Goal: Task Accomplishment & Management: Complete application form

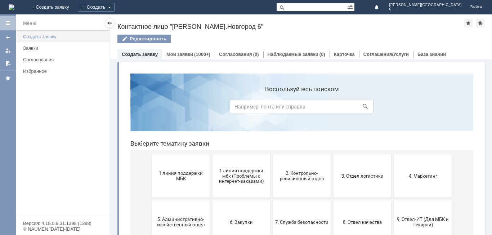
click at [78, 41] on link "Создать заявку" at bounding box center [64, 36] width 88 height 11
click at [37, 37] on div "Создать заявку" at bounding box center [64, 36] width 82 height 5
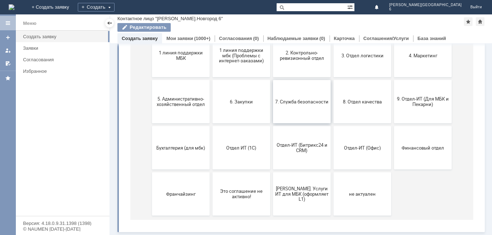
scroll to position [105, 0]
click at [413, 108] on button "9. Отдел-ИТ (Для МБК и Пекарни)" at bounding box center [423, 101] width 58 height 43
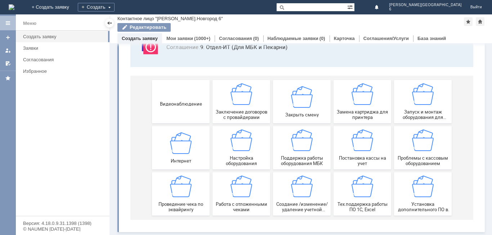
scroll to position [60, 0]
click at [379, 117] on span "Замена картриджа для принтера" at bounding box center [362, 114] width 53 height 11
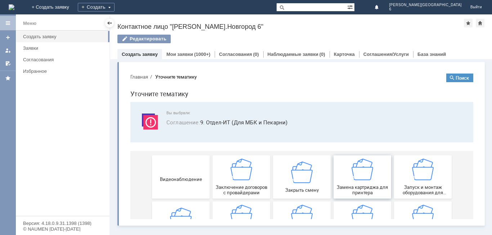
scroll to position [0, 0]
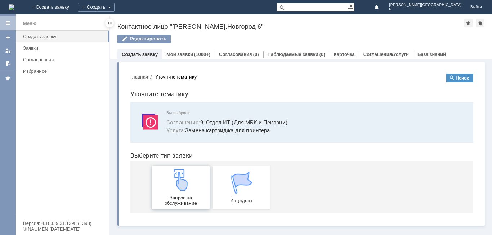
click at [191, 188] on img at bounding box center [181, 180] width 22 height 22
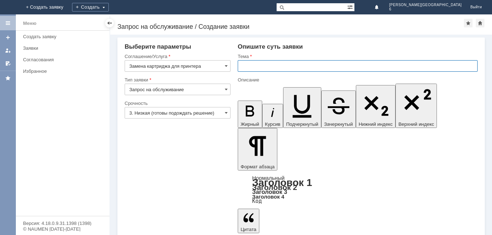
click at [290, 66] on input "text" at bounding box center [358, 66] width 240 height 12
type input "заправка катриджа"
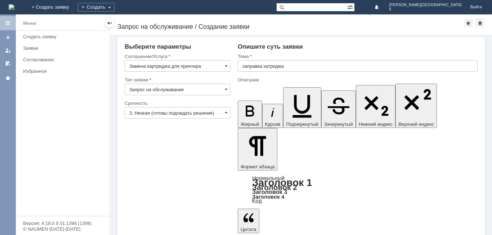
drag, startPoint x: 287, startPoint y: 1767, endPoint x: 262, endPoint y: 1768, distance: 25.2
click at [291, 67] on input "заправка катриджа" at bounding box center [358, 66] width 240 height 12
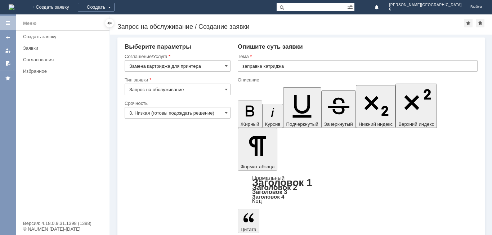
click at [226, 115] on span at bounding box center [226, 113] width 3 height 6
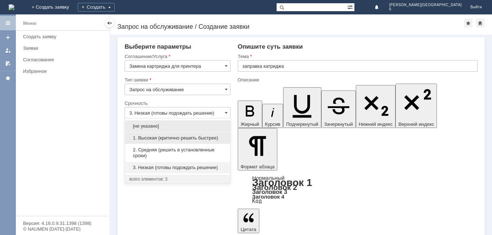
click at [206, 140] on span "1. Высокая (критично решить быстрее)" at bounding box center [177, 138] width 97 height 6
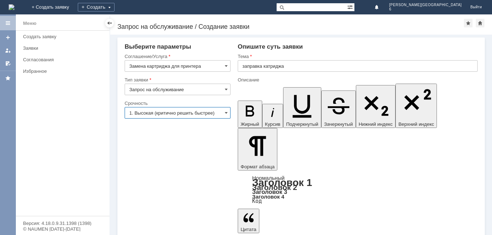
type input "1. Высокая (критично решить быстрее)"
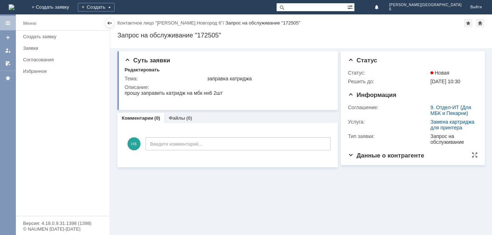
click at [391, 165] on div "Данные о контрагенте Контактное лицо: [PERSON_NAME].Новгород 6 Контактный e-mai…" at bounding box center [413, 158] width 130 height 13
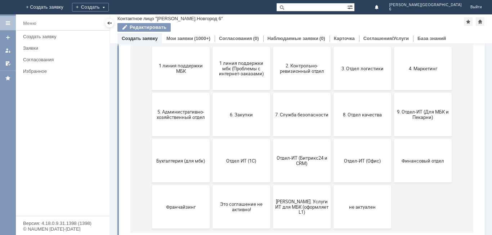
scroll to position [105, 0]
